Goal: Transaction & Acquisition: Purchase product/service

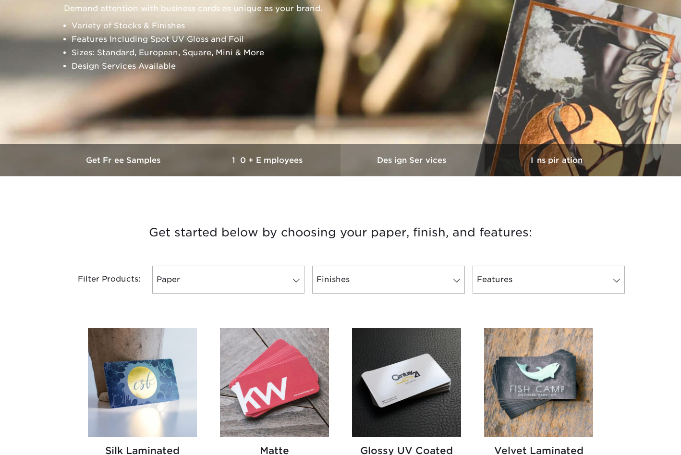
scroll to position [162, 0]
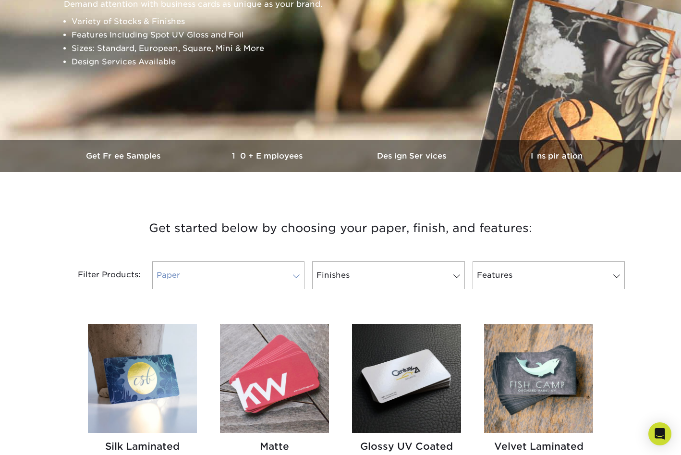
click at [293, 278] on span at bounding box center [296, 277] width 13 height 8
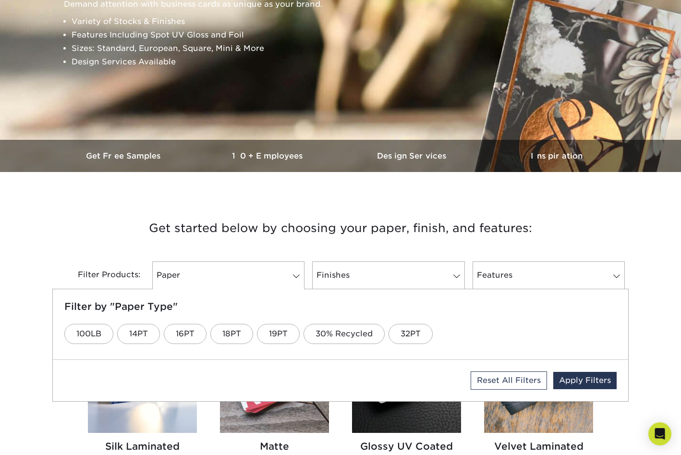
click at [322, 233] on h3 "Get started below by choosing your paper, finish, and features:" at bounding box center [341, 228] width 562 height 43
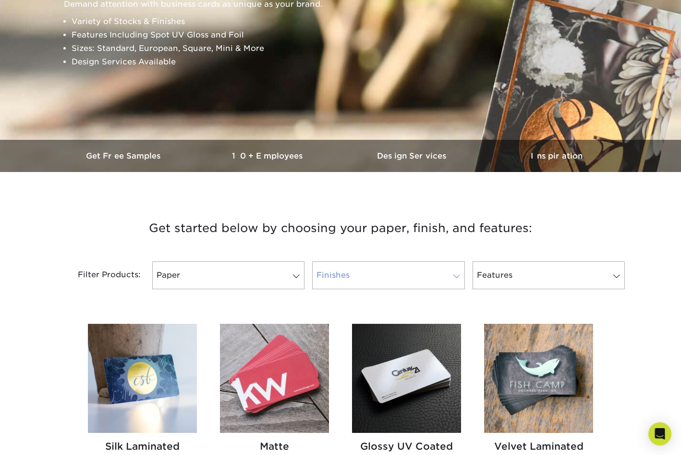
click at [371, 273] on link "Finishes" at bounding box center [388, 275] width 152 height 28
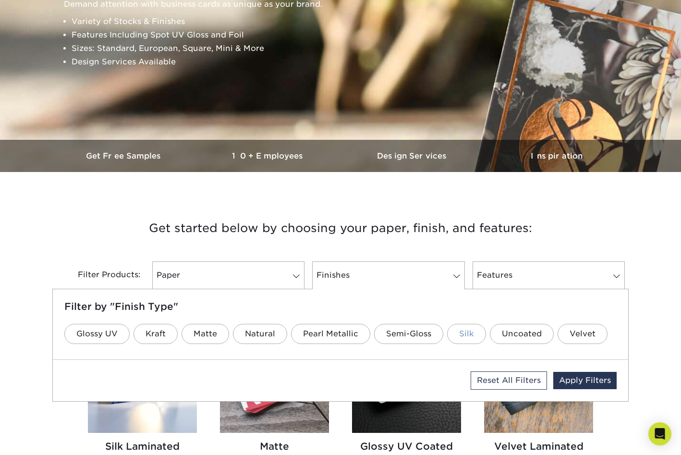
click at [458, 335] on link "Silk" at bounding box center [466, 334] width 39 height 20
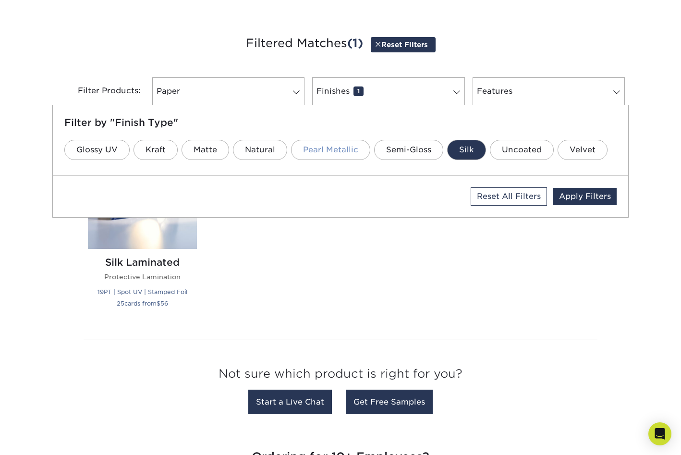
scroll to position [347, 0]
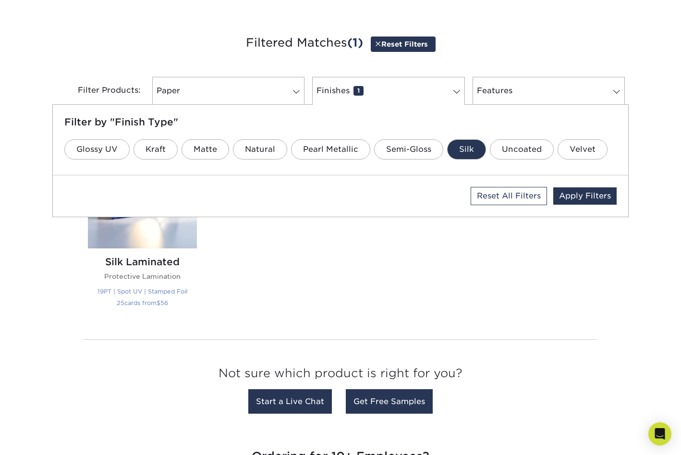
click at [168, 240] on img at bounding box center [142, 193] width 109 height 109
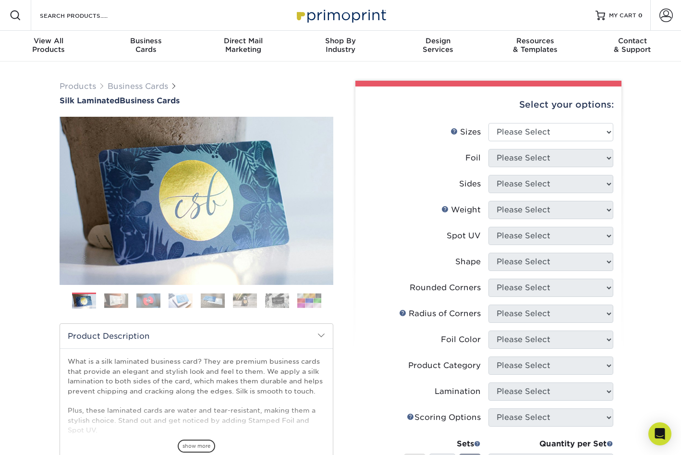
click at [155, 305] on img at bounding box center [148, 300] width 24 height 15
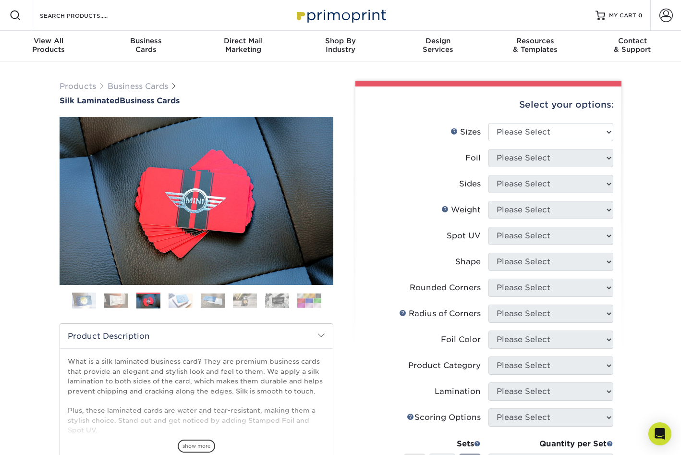
click at [112, 305] on img at bounding box center [116, 300] width 24 height 15
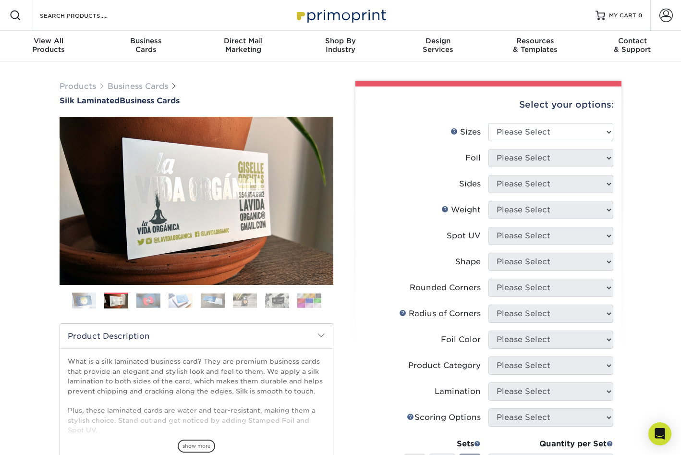
click at [206, 304] on img at bounding box center [213, 300] width 24 height 15
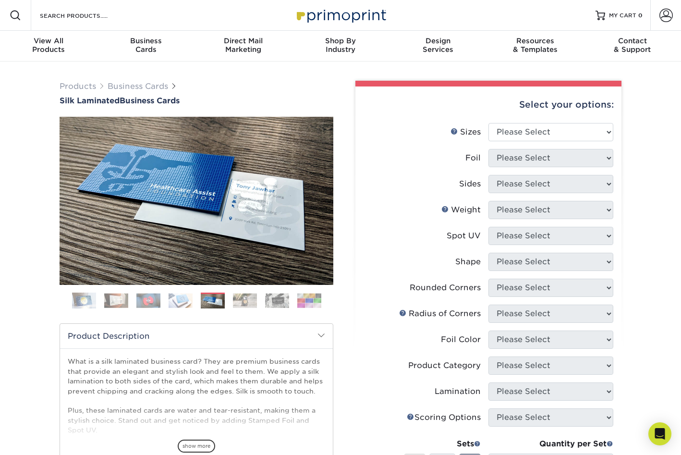
click at [235, 300] on img at bounding box center [245, 300] width 24 height 15
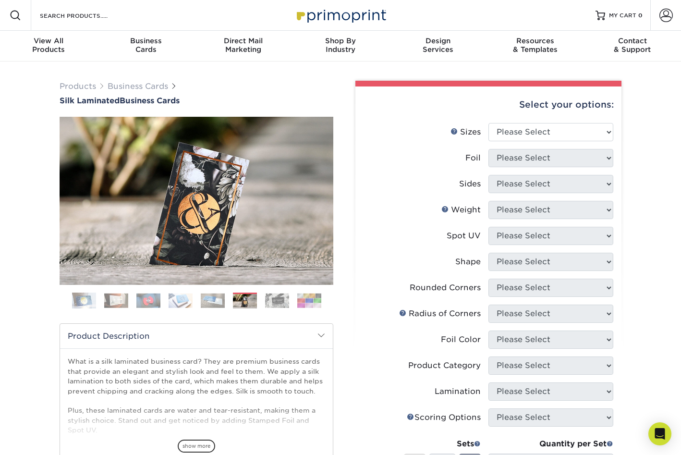
click at [257, 303] on ol at bounding box center [197, 304] width 274 height 23
click at [268, 302] on img at bounding box center [277, 300] width 24 height 15
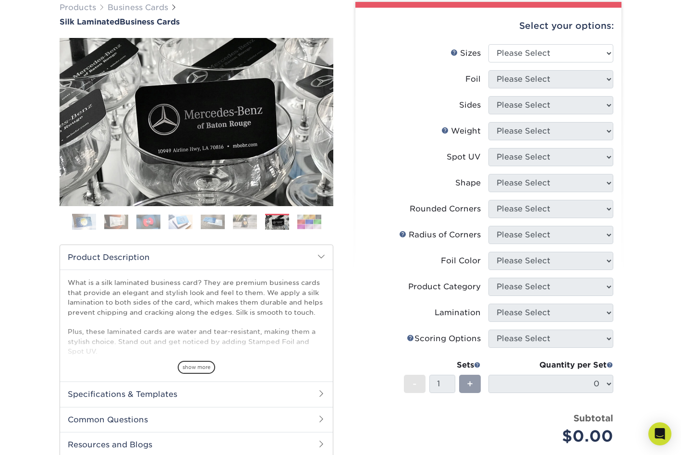
scroll to position [81, 0]
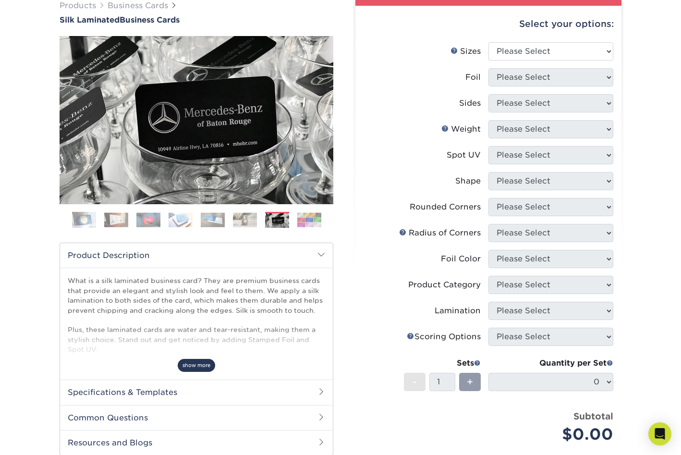
click at [198, 365] on span "show more" at bounding box center [196, 365] width 37 height 13
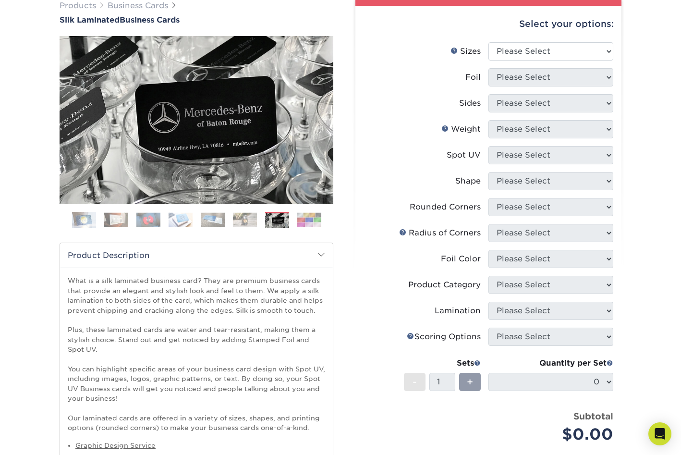
scroll to position [0, 0]
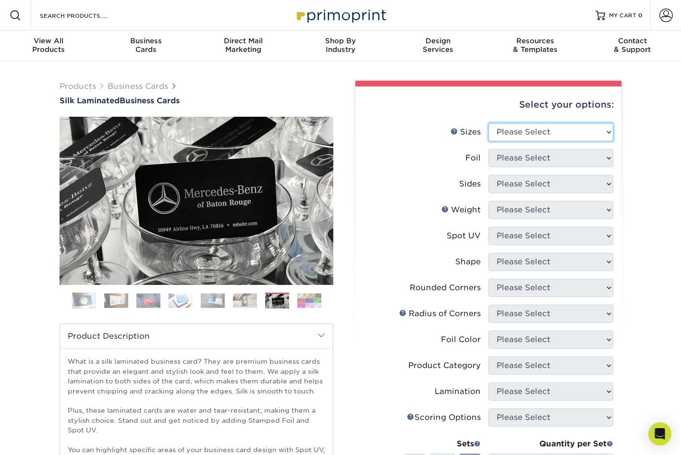
click at [569, 133] on select "Please Select 1.5" x 3.5" - Mini 1.75" x 3.5" - Mini 2" x 2" - Square 2" x 3" -…" at bounding box center [551, 132] width 125 height 18
select select "2.00x3.50"
click at [489, 123] on select "Please Select 1.5" x 3.5" - Mini 1.75" x 3.5" - Mini 2" x 2" - Square 2" x 3" -…" at bounding box center [551, 132] width 125 height 18
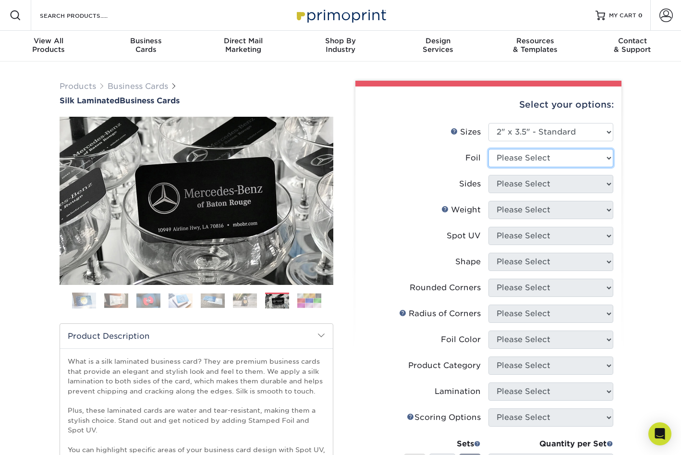
click at [528, 159] on select "Please Select Yes No" at bounding box center [551, 158] width 125 height 18
select select "0"
click at [489, 149] on select "Please Select Yes No" at bounding box center [551, 158] width 125 height 18
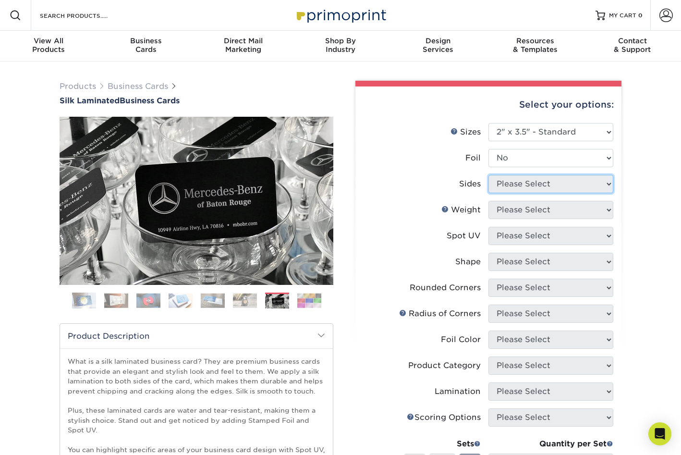
click at [529, 188] on select "Please Select Print Both Sides Print Both Sides - Foil Both Sides Print Both Si…" at bounding box center [551, 184] width 125 height 18
select select "13abbda7-1d64-4f25-8bb2-c179b224825d"
click at [489, 175] on select "Please Select Print Both Sides Print Front Only" at bounding box center [551, 184] width 125 height 18
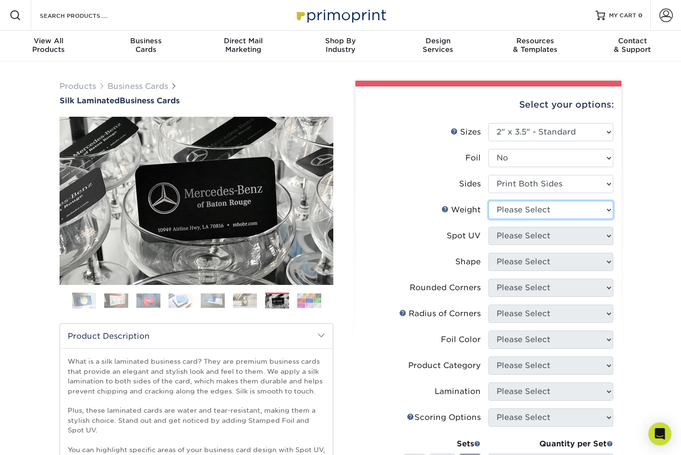
click at [534, 212] on select "Please Select 16PT" at bounding box center [551, 210] width 125 height 18
select select "16PT"
click at [489, 201] on select "Please Select 16PT" at bounding box center [551, 210] width 125 height 18
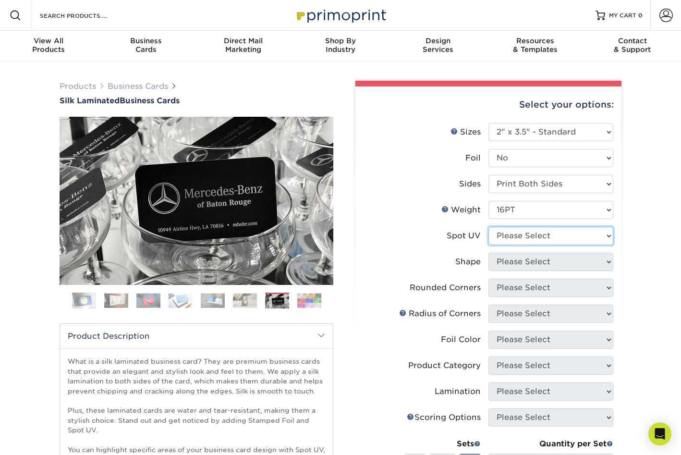
click at [543, 238] on select "Please Select No Spot UV Front and Back (Both Sides) Front Only Back Only" at bounding box center [551, 236] width 125 height 18
select select "3"
click at [489, 227] on select "Please Select No Spot UV Front and Back (Both Sides) Front Only Back Only" at bounding box center [551, 236] width 125 height 18
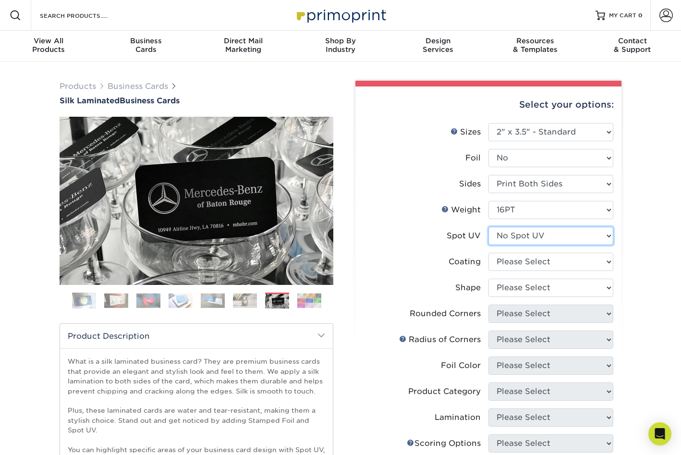
click at [554, 233] on select "Please Select No Spot UV Front and Back (Both Sides) Front Only Back Only" at bounding box center [551, 236] width 125 height 18
click at [501, 253] on select at bounding box center [551, 262] width 125 height 18
select select "3e7618de-abca-4bda-9f97-8b9129e913d8"
click at [489, 253] on select at bounding box center [551, 262] width 125 height 18
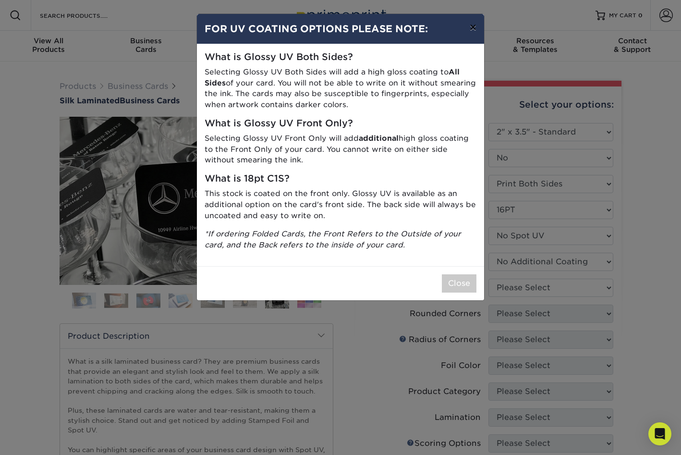
click at [471, 28] on button "×" at bounding box center [473, 27] width 22 height 27
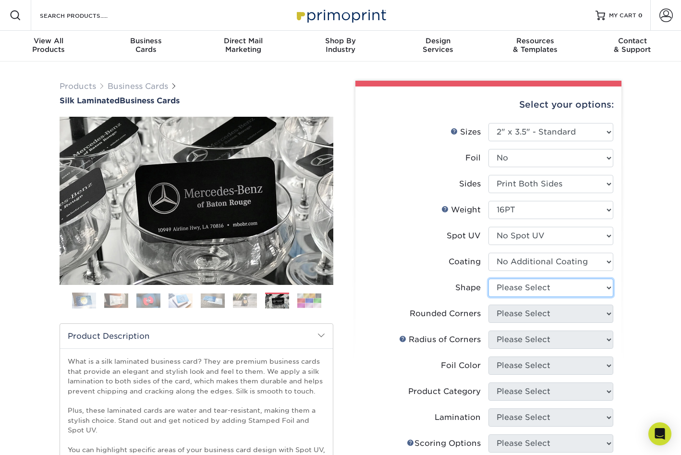
click at [539, 285] on select "Please Select Standard Oval" at bounding box center [551, 288] width 125 height 18
select select "standard"
click at [489, 279] on select "Please Select Standard Oval" at bounding box center [551, 288] width 125 height 18
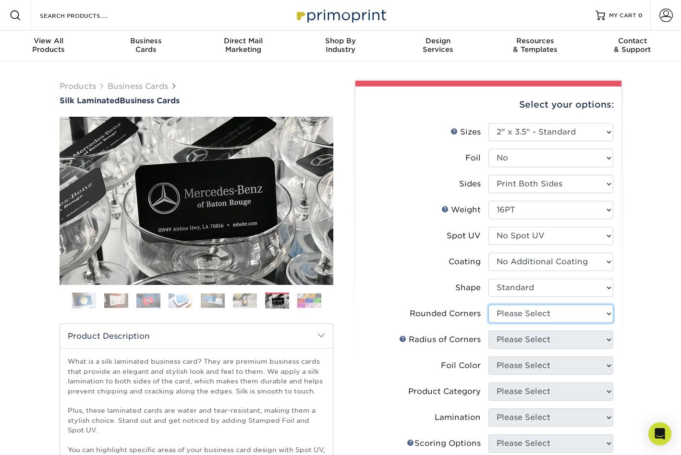
click at [544, 320] on select "Please Select Yes - Round 2 Corners Yes - Round 4 Corners No" at bounding box center [551, 314] width 125 height 18
click at [211, 302] on img at bounding box center [213, 300] width 24 height 15
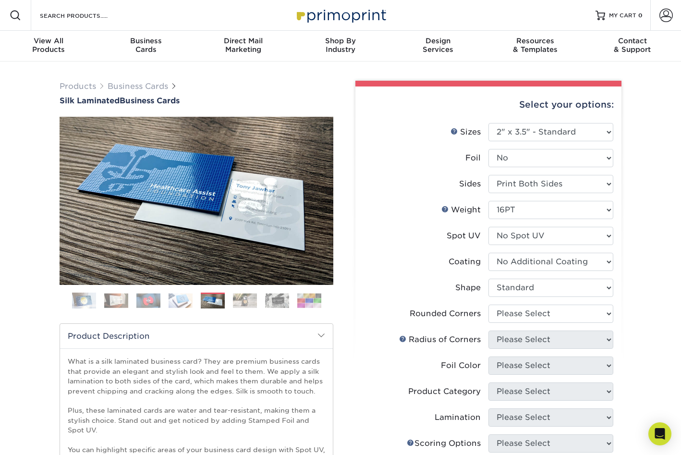
click at [241, 303] on img at bounding box center [245, 300] width 24 height 15
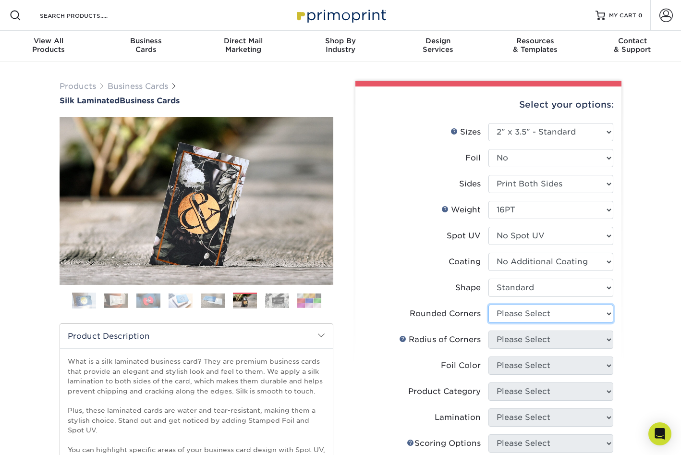
click at [548, 315] on select "Please Select Yes - Round 2 Corners Yes - Round 4 Corners No" at bounding box center [551, 314] width 125 height 18
select select "7672df9e-0e0a-464d-8e1f-920c575e4da3"
click at [489, 305] on select "Please Select Yes - Round 2 Corners Yes - Round 4 Corners No" at bounding box center [551, 314] width 125 height 18
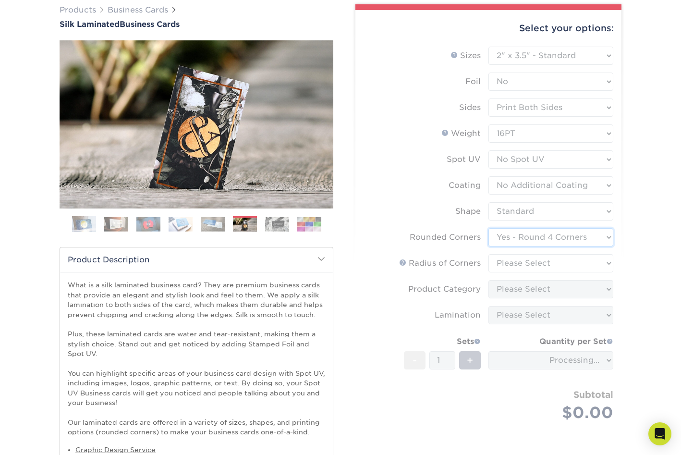
scroll to position [78, 0]
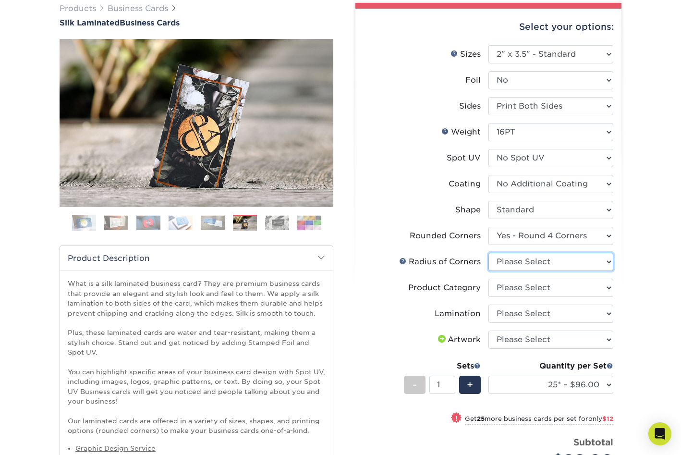
click at [544, 264] on select "Please Select Rounded 1/8" Rounded 1/4"" at bounding box center [551, 262] width 125 height 18
select select "589680c7-ee9a-431b-9d12-d7aeb1386a97"
click at [489, 253] on select "Please Select Rounded 1/8" Rounded 1/4"" at bounding box center [551, 262] width 125 height 18
click at [275, 220] on img at bounding box center [277, 222] width 24 height 15
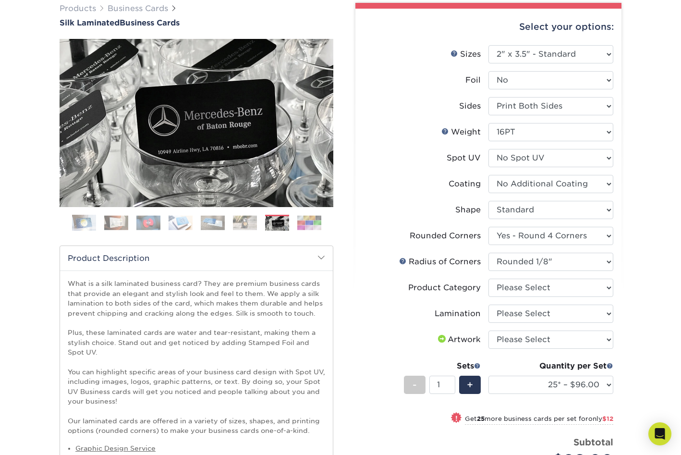
click at [245, 224] on img at bounding box center [245, 222] width 24 height 15
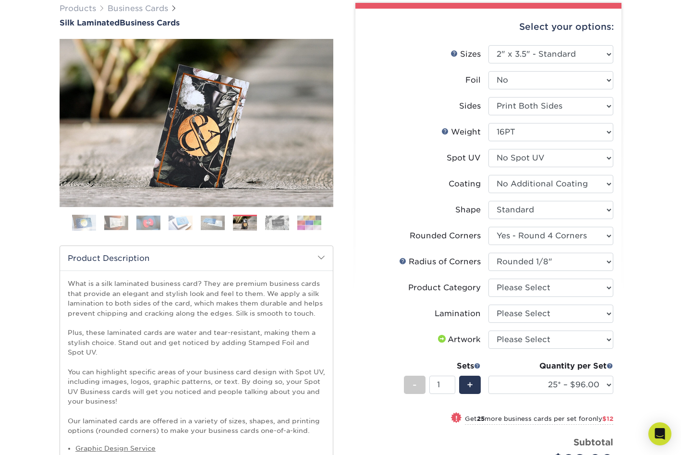
click at [232, 229] on ol at bounding box center [197, 226] width 274 height 23
click at [220, 226] on img at bounding box center [213, 222] width 24 height 15
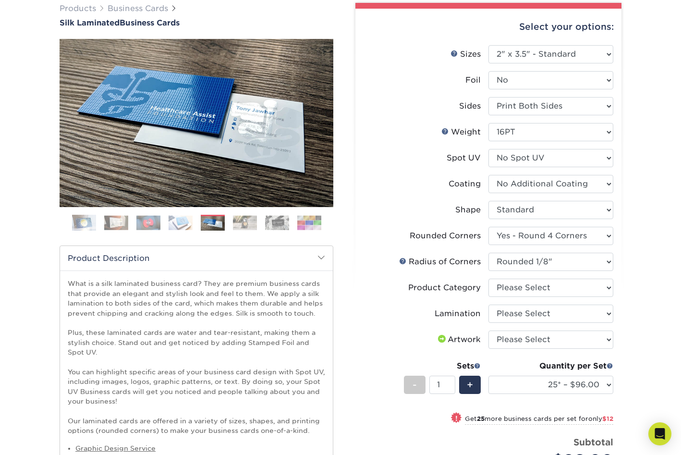
click at [182, 224] on img at bounding box center [181, 222] width 24 height 15
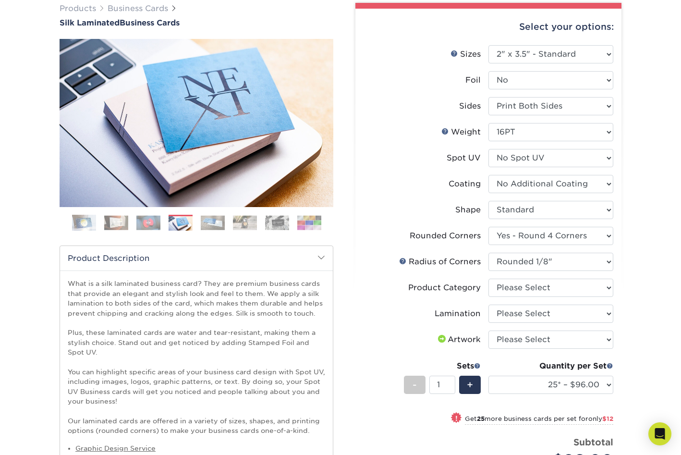
click at [149, 226] on img at bounding box center [148, 222] width 24 height 15
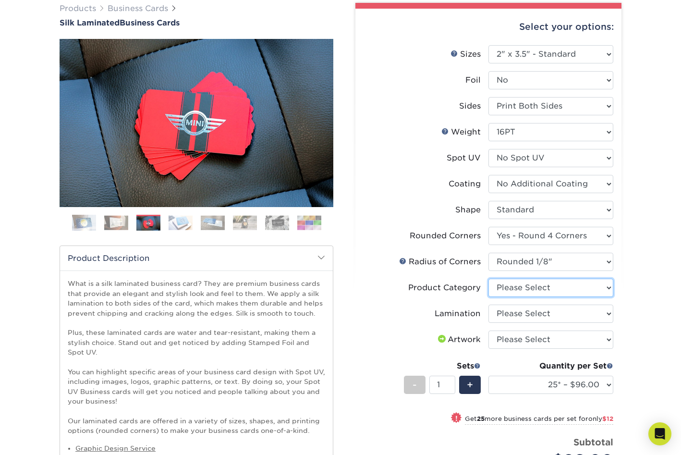
click at [553, 285] on select "Please Select Business Cards" at bounding box center [551, 288] width 125 height 18
select select "3b5148f1-0588-4f88-a218-97bcfdce65c1"
click at [489, 279] on select "Please Select Business Cards" at bounding box center [551, 288] width 125 height 18
click at [539, 314] on select "Please Select Silk" at bounding box center [551, 314] width 125 height 18
select select "ccacb42f-45f7-42d3-bbd3-7c8421cf37f0"
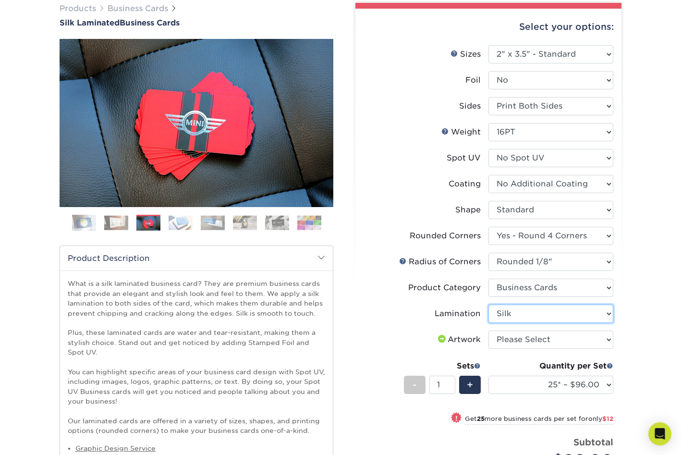
click at [489, 305] on select "Please Select Silk" at bounding box center [551, 314] width 125 height 18
click at [529, 341] on select "Please Select I will upload files I need a design - $100" at bounding box center [551, 340] width 125 height 18
select select "upload"
click at [489, 331] on select "Please Select I will upload files I need a design - $100" at bounding box center [551, 340] width 125 height 18
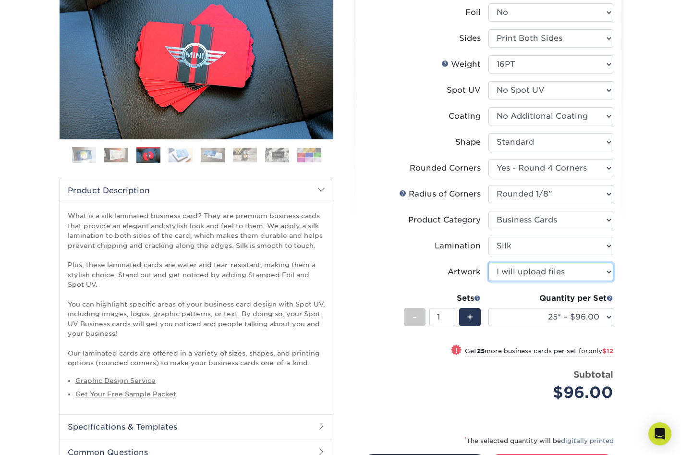
scroll to position [147, 0]
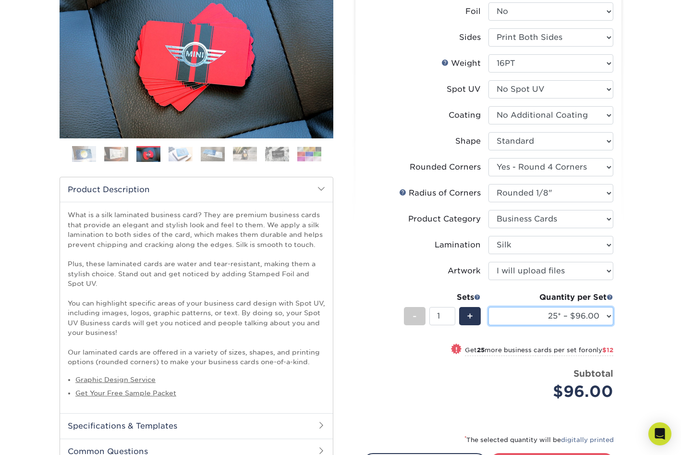
click at [603, 314] on select "25* – $96.00 50* – $108.00 75* – $120.00 100* – $128.00 250* – $136.00 500 – $1…" at bounding box center [551, 316] width 125 height 18
select select "1000 – $156.00"
click at [489, 307] on select "25* – $96.00 50* – $108.00 75* – $120.00 100* – $128.00 250* – $136.00 500 – $1…" at bounding box center [551, 316] width 125 height 18
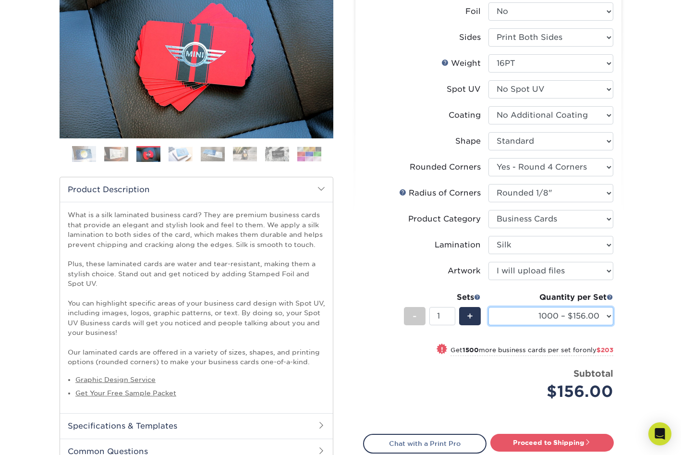
click at [565, 315] on select "25* – $96.00 50* – $108.00 75* – $120.00 100* – $128.00 250* – $136.00 500 – $1…" at bounding box center [551, 316] width 125 height 18
click at [583, 322] on select "25* – $96.00 50* – $108.00 75* – $120.00 100* – $128.00 250* – $136.00 500 – $1…" at bounding box center [551, 316] width 125 height 18
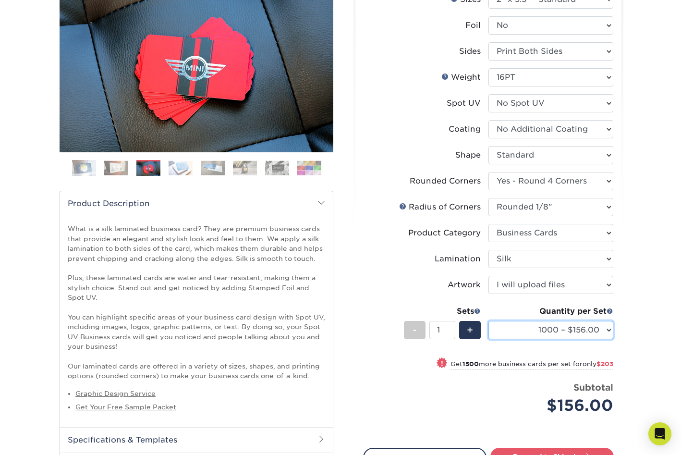
scroll to position [0, 0]
